Goal: Task Accomplishment & Management: Manage account settings

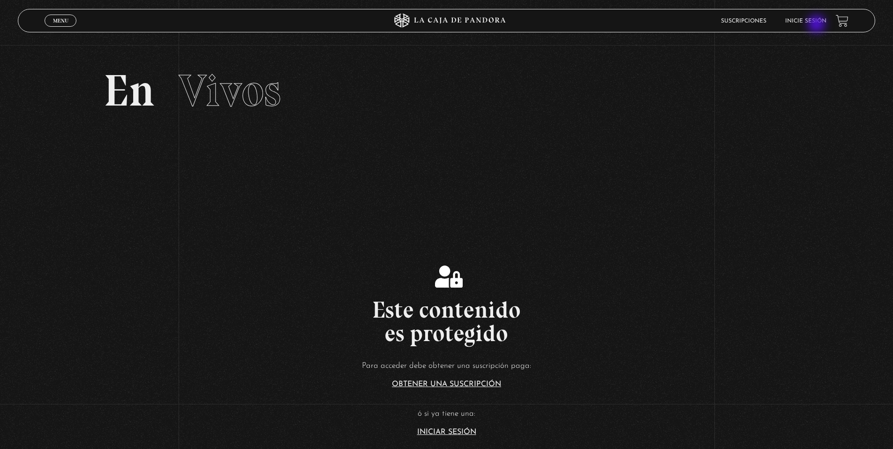
click at [818, 25] on li "Inicie sesión" at bounding box center [805, 21] width 41 height 15
click at [813, 19] on link "Inicie sesión" at bounding box center [805, 21] width 41 height 6
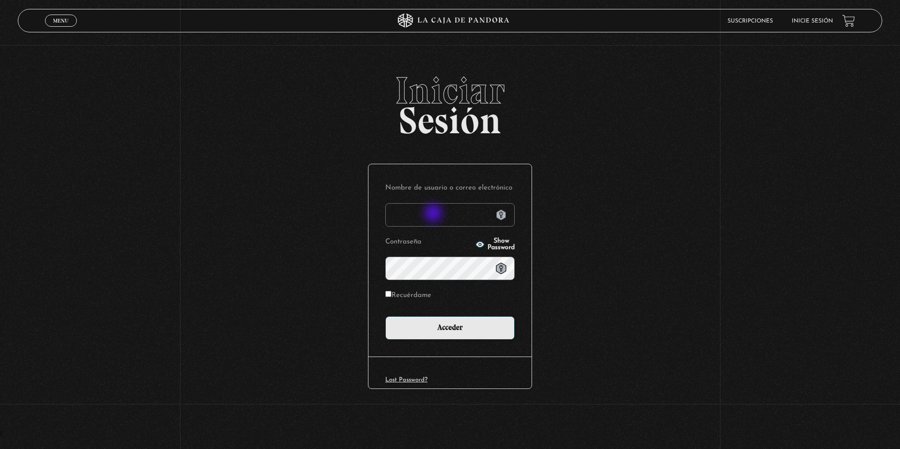
click at [434, 214] on input "Nombre de usuario o correo electrónico" at bounding box center [449, 214] width 129 height 23
click at [498, 217] on icon at bounding box center [501, 214] width 10 height 11
click at [501, 214] on icon at bounding box center [501, 214] width 10 height 11
click at [408, 380] on link "Lost Password?" at bounding box center [406, 379] width 42 height 6
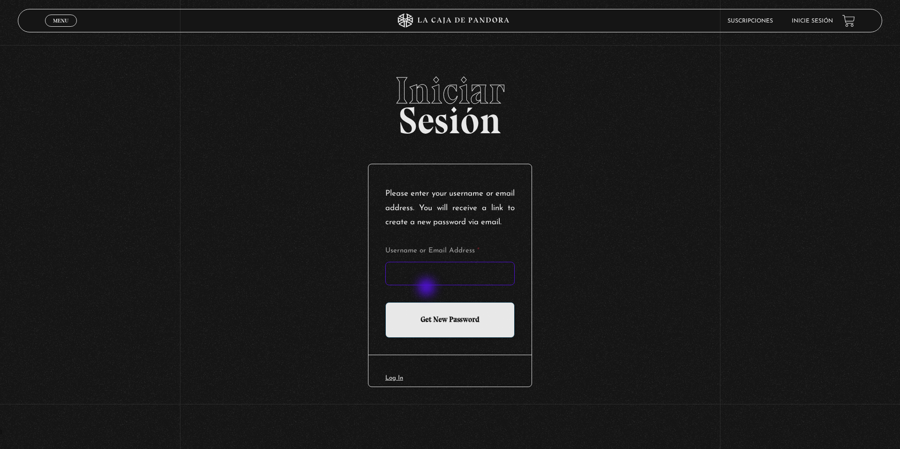
click at [427, 285] on input "Username or Email Address *" at bounding box center [449, 273] width 129 height 23
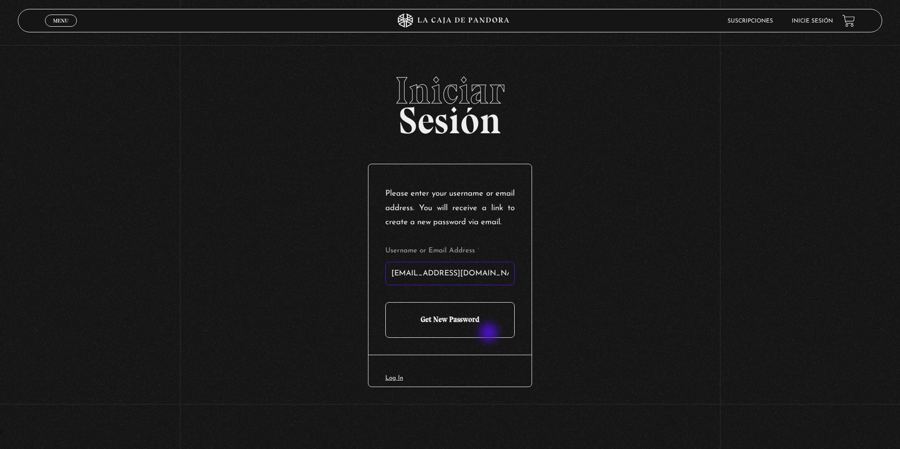
type input "[EMAIL_ADDRESS][DOMAIN_NAME]"
click at [490, 333] on input "Get New Password" at bounding box center [449, 320] width 129 height 36
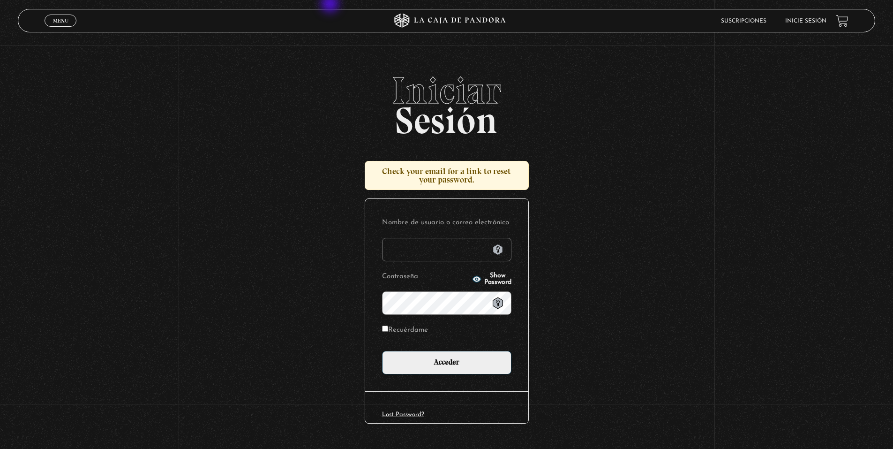
type input "[EMAIL_ADDRESS][DOMAIN_NAME]"
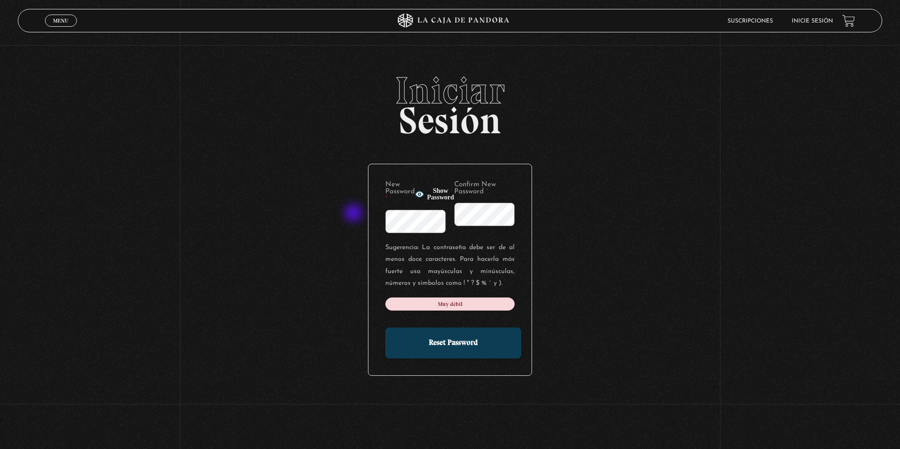
click at [344, 214] on div "Iniciar Sesión New Password * Show Password Confirm New Password * Sugerencia: …" at bounding box center [450, 245] width 900 height 346
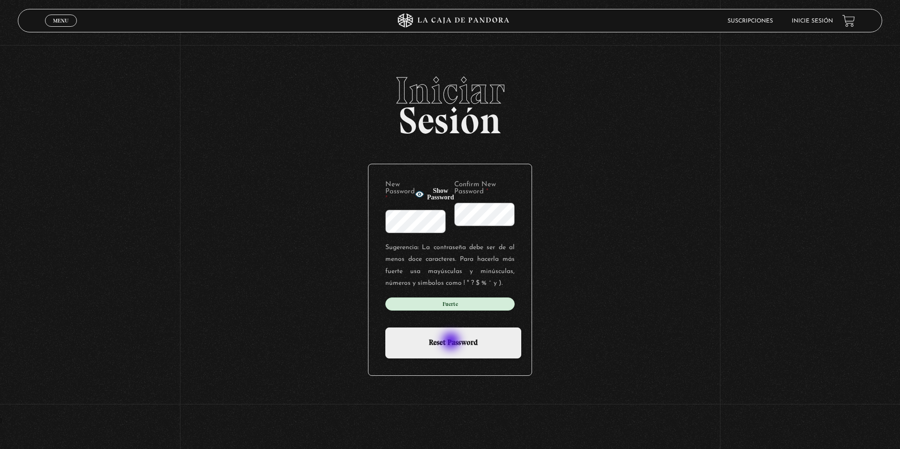
click at [452, 342] on input "Reset Password" at bounding box center [453, 342] width 136 height 31
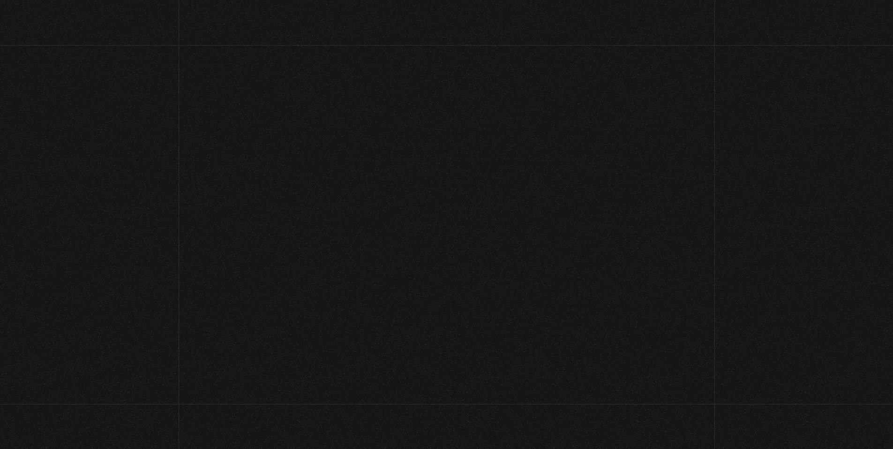
type input "andrey.camacho2015@gmail.com"
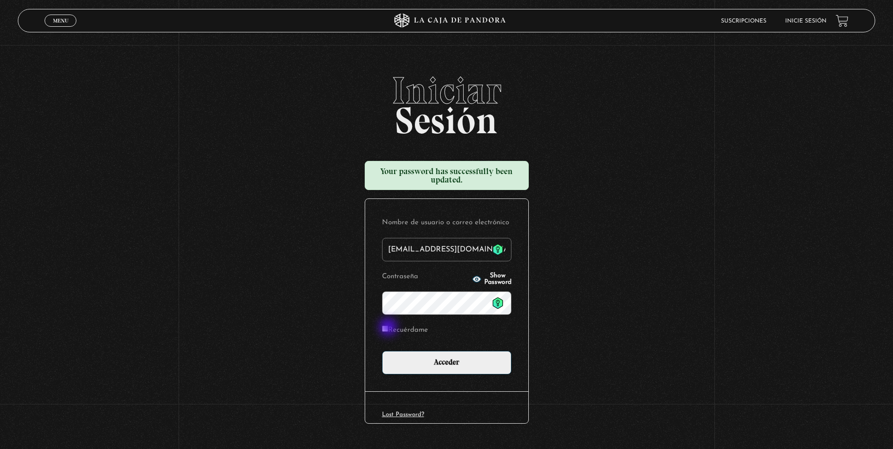
click at [388, 328] on input "Recuérdame" at bounding box center [385, 328] width 6 height 6
checkbox input "true"
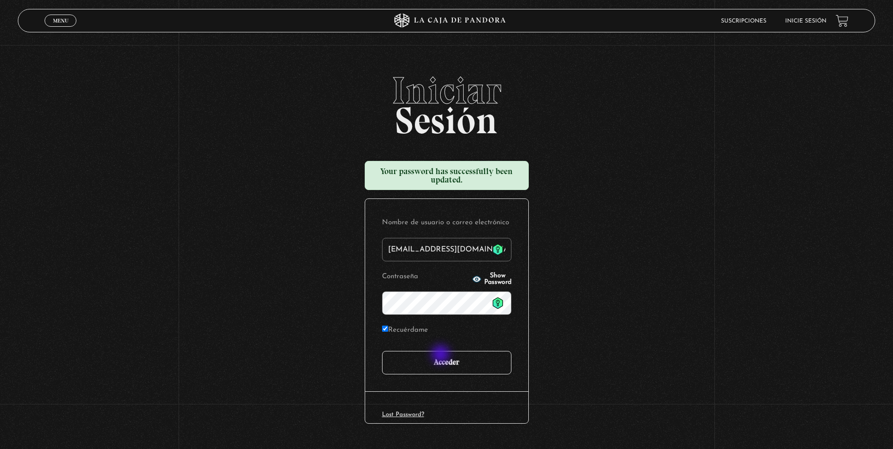
click at [442, 355] on input "Acceder" at bounding box center [446, 362] width 129 height 23
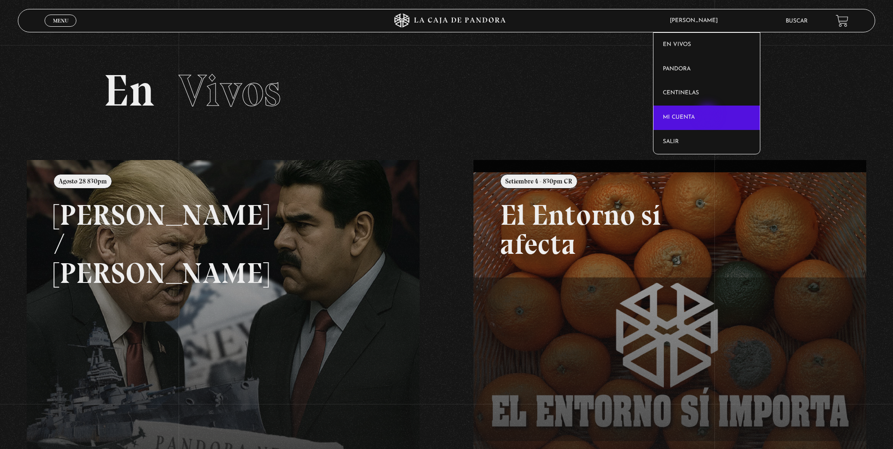
click at [709, 114] on link "Mi cuenta" at bounding box center [706, 117] width 106 height 24
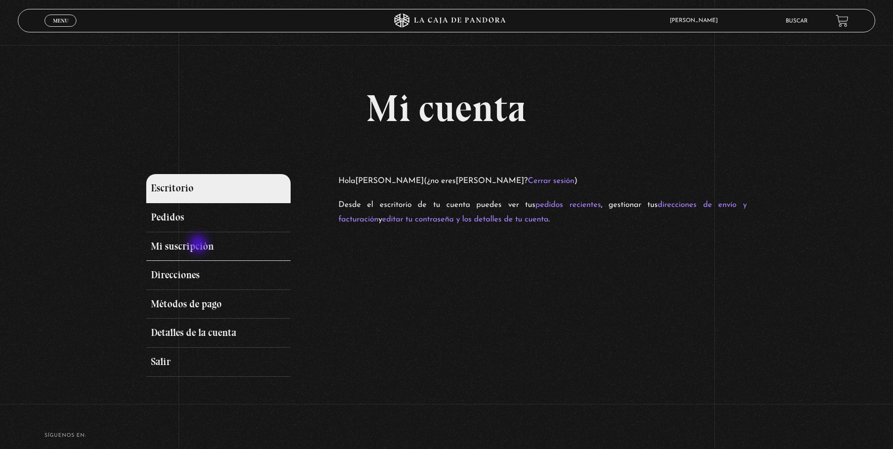
click at [199, 245] on link "Mi suscripción" at bounding box center [218, 246] width 144 height 29
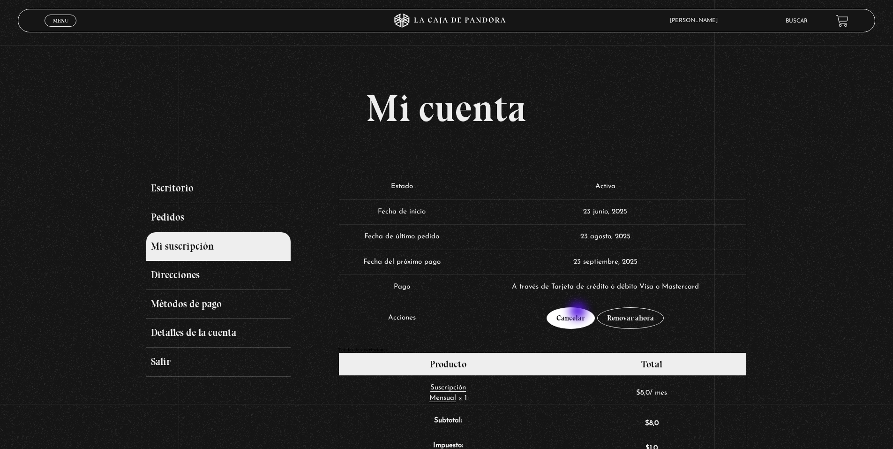
click at [578, 312] on link "Cancelar" at bounding box center [571, 318] width 48 height 22
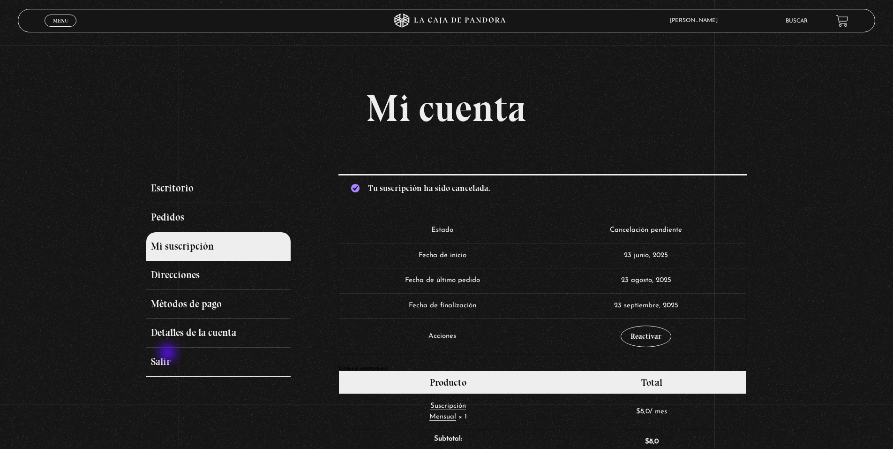
click at [169, 353] on link "Salir" at bounding box center [218, 361] width 144 height 29
